Goal: Task Accomplishment & Management: Complete application form

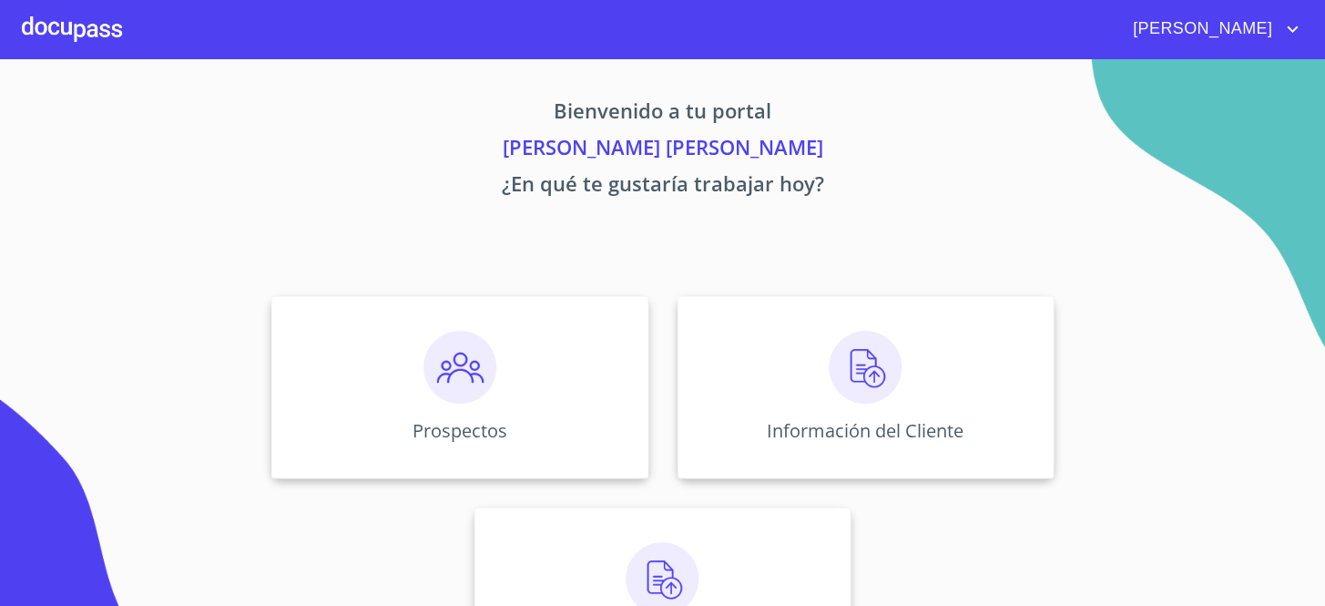
click at [873, 278] on div "Bienvenido a tu portal [PERSON_NAME] [PERSON_NAME] ¿En qué te gustaría trabajar…" at bounding box center [663, 379] width 1166 height 641
click at [883, 336] on img at bounding box center [865, 367] width 73 height 73
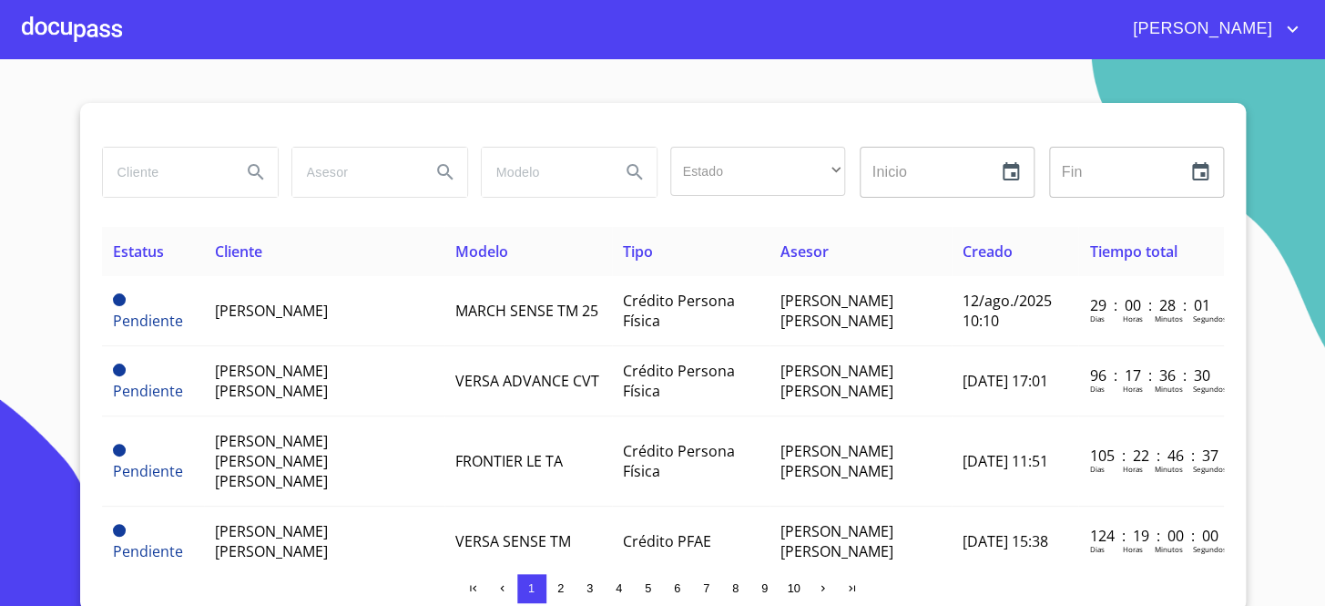
click at [148, 162] on input "search" at bounding box center [165, 172] width 124 height 49
type input "[PERSON_NAME]"
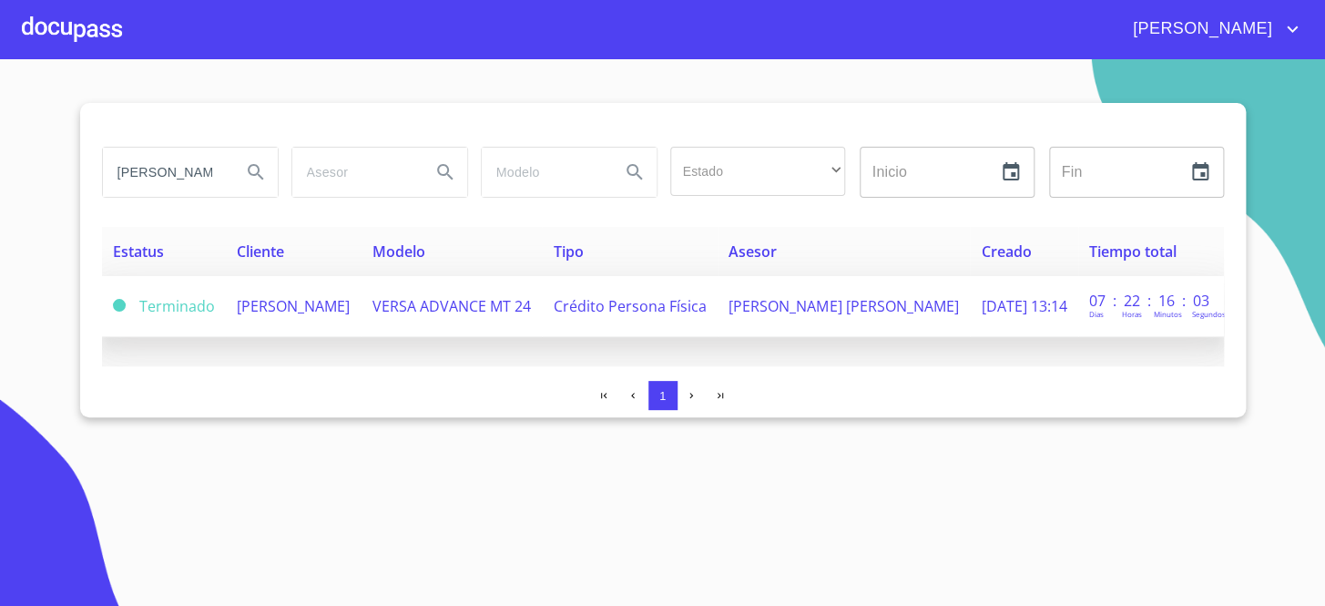
click at [417, 301] on span "VERSA ADVANCE MT 24" at bounding box center [452, 306] width 158 height 20
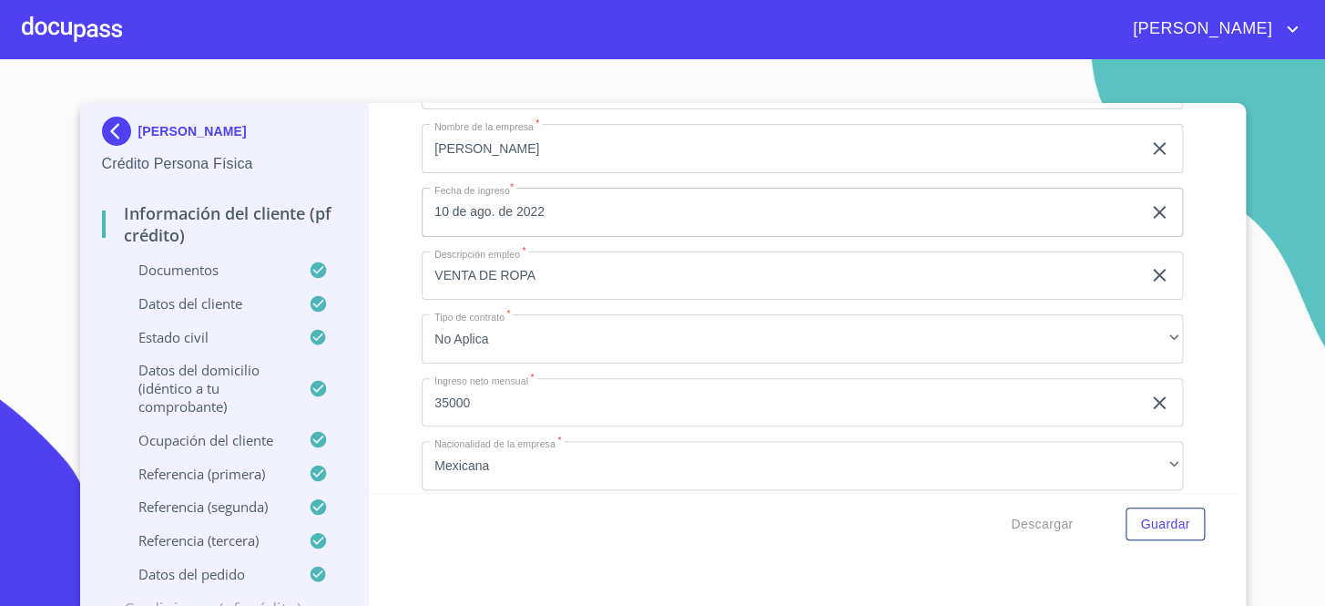
scroll to position [6790, 0]
